Goal: Transaction & Acquisition: Purchase product/service

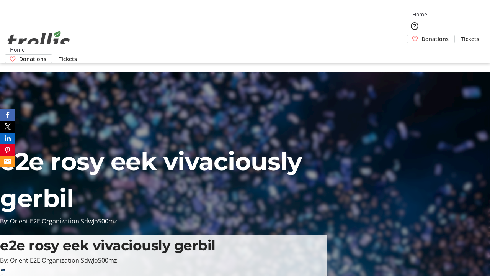
click at [461, 35] on span "Tickets" at bounding box center [470, 39] width 18 height 8
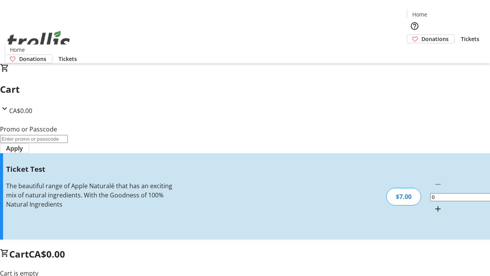
click at [433, 204] on mat-icon "Increment by one" at bounding box center [437, 208] width 9 height 9
type input "1"
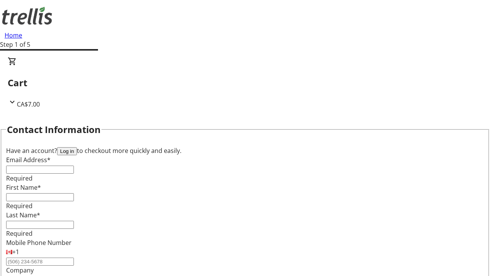
click at [77, 147] on button "Log in" at bounding box center [67, 151] width 20 height 8
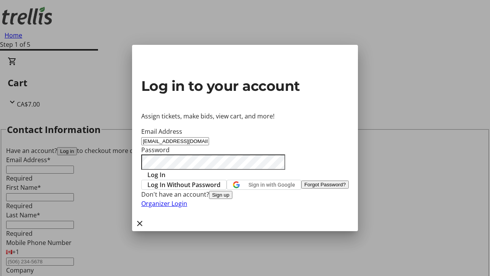
type input "[EMAIL_ADDRESS][DOMAIN_NAME]"
click at [165, 170] on span "Log In" at bounding box center [156, 174] width 18 height 9
